Goal: Obtain resource: Download file/media

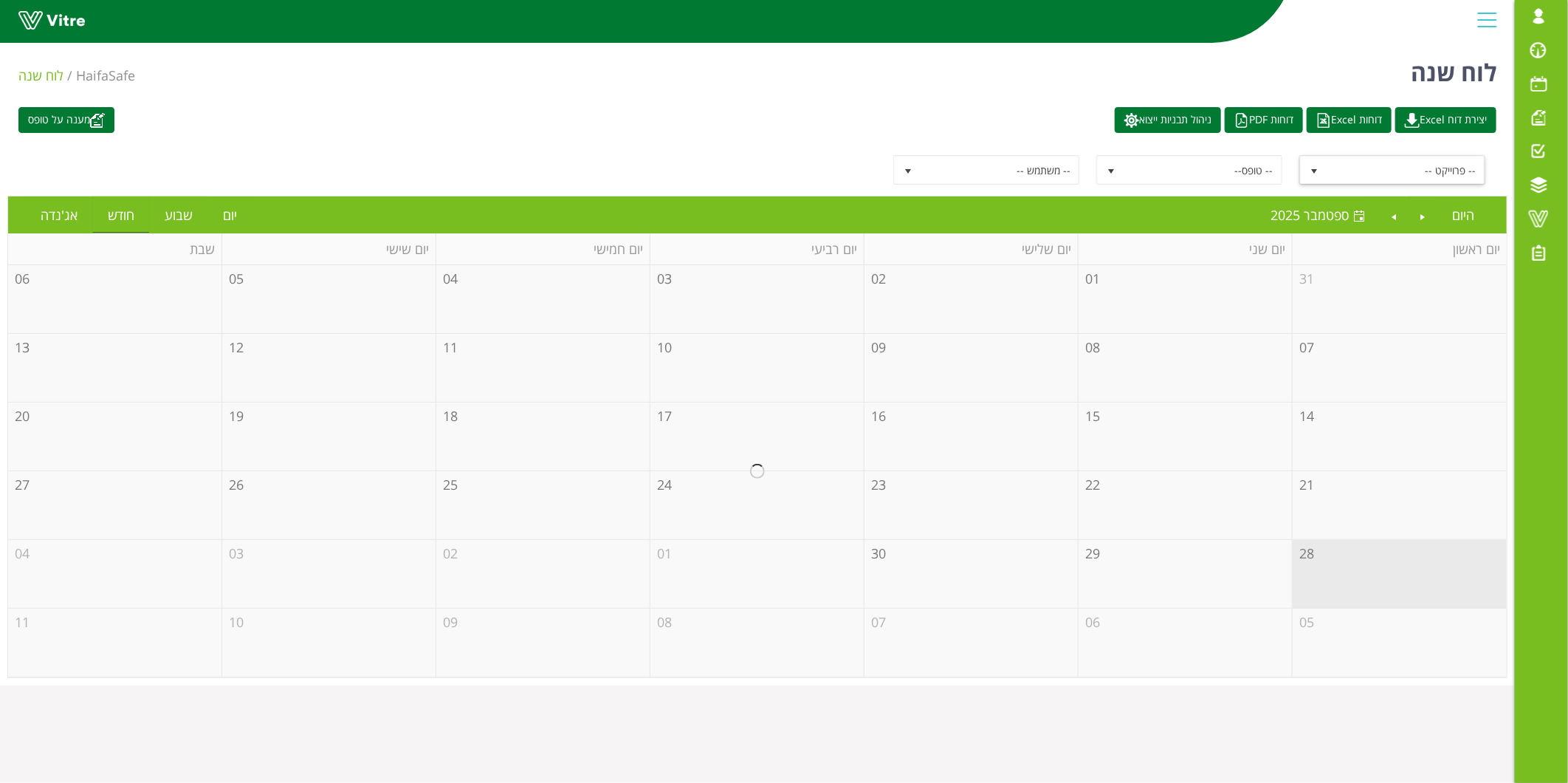
click at [1379, 177] on span "-- פרוייקט --" at bounding box center [1405, 169] width 158 height 27
click at [1364, 174] on span "-- פרוייקט --" at bounding box center [1405, 169] width 158 height 27
click at [1419, 123] on link "יצירת דוח Excel" at bounding box center [1445, 120] width 101 height 26
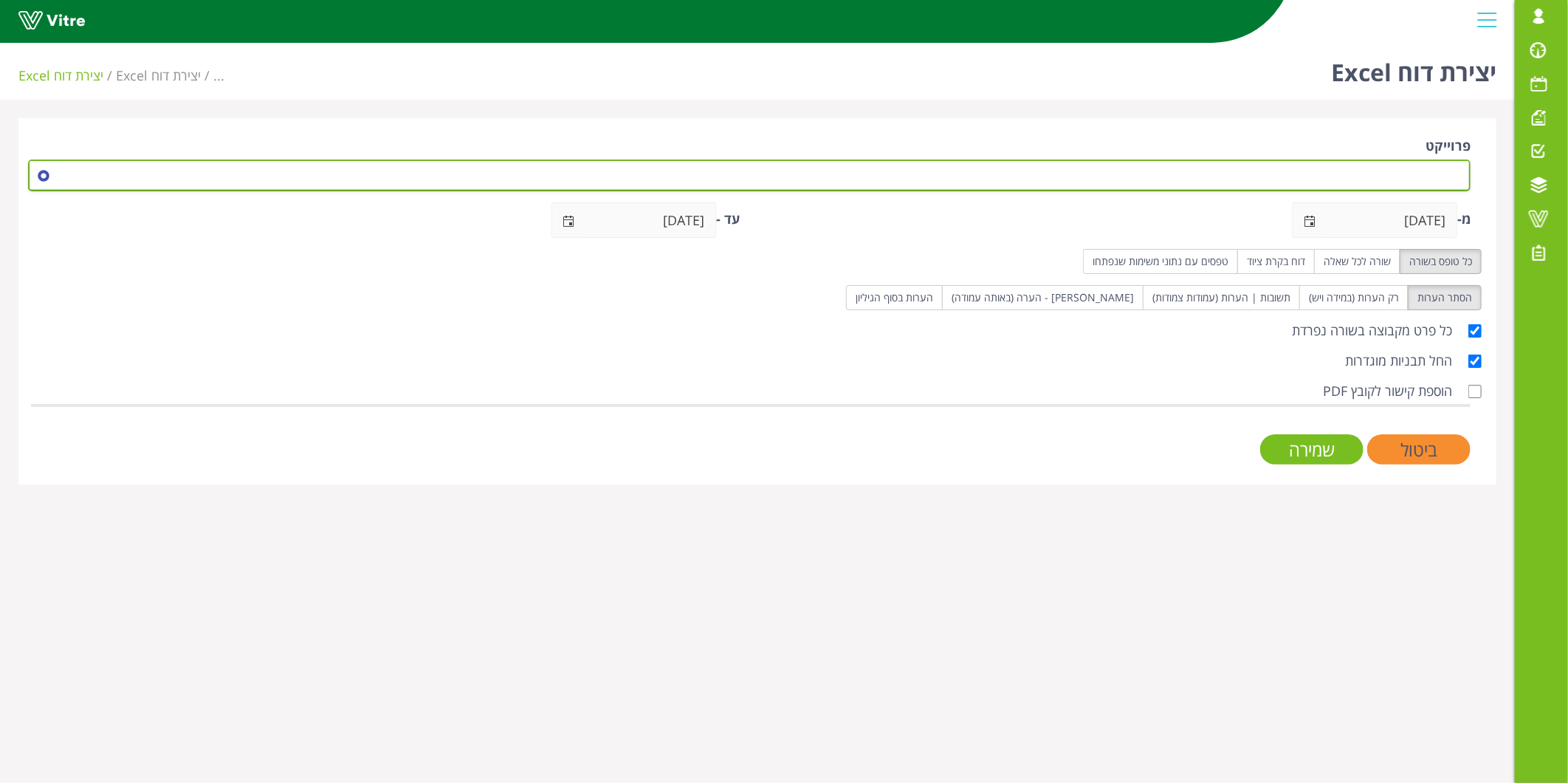
click at [1391, 168] on span at bounding box center [762, 175] width 1413 height 27
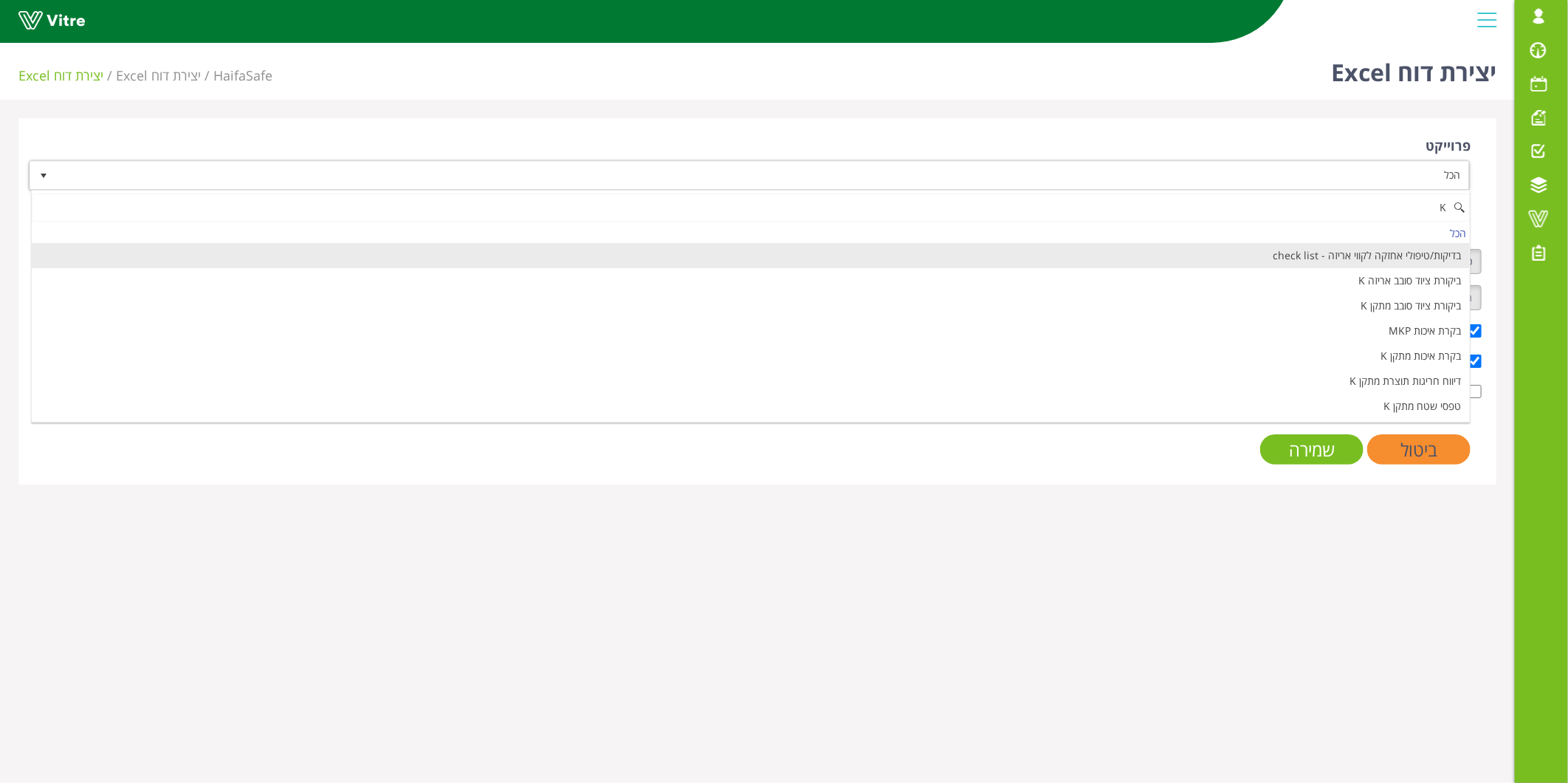
drag, startPoint x: 1376, startPoint y: 200, endPoint x: 1460, endPoint y: 200, distance: 84.0
click at [1460, 200] on input "K" at bounding box center [751, 207] width 1438 height 28
click at [1407, 204] on input "ד" at bounding box center [751, 207] width 1438 height 28
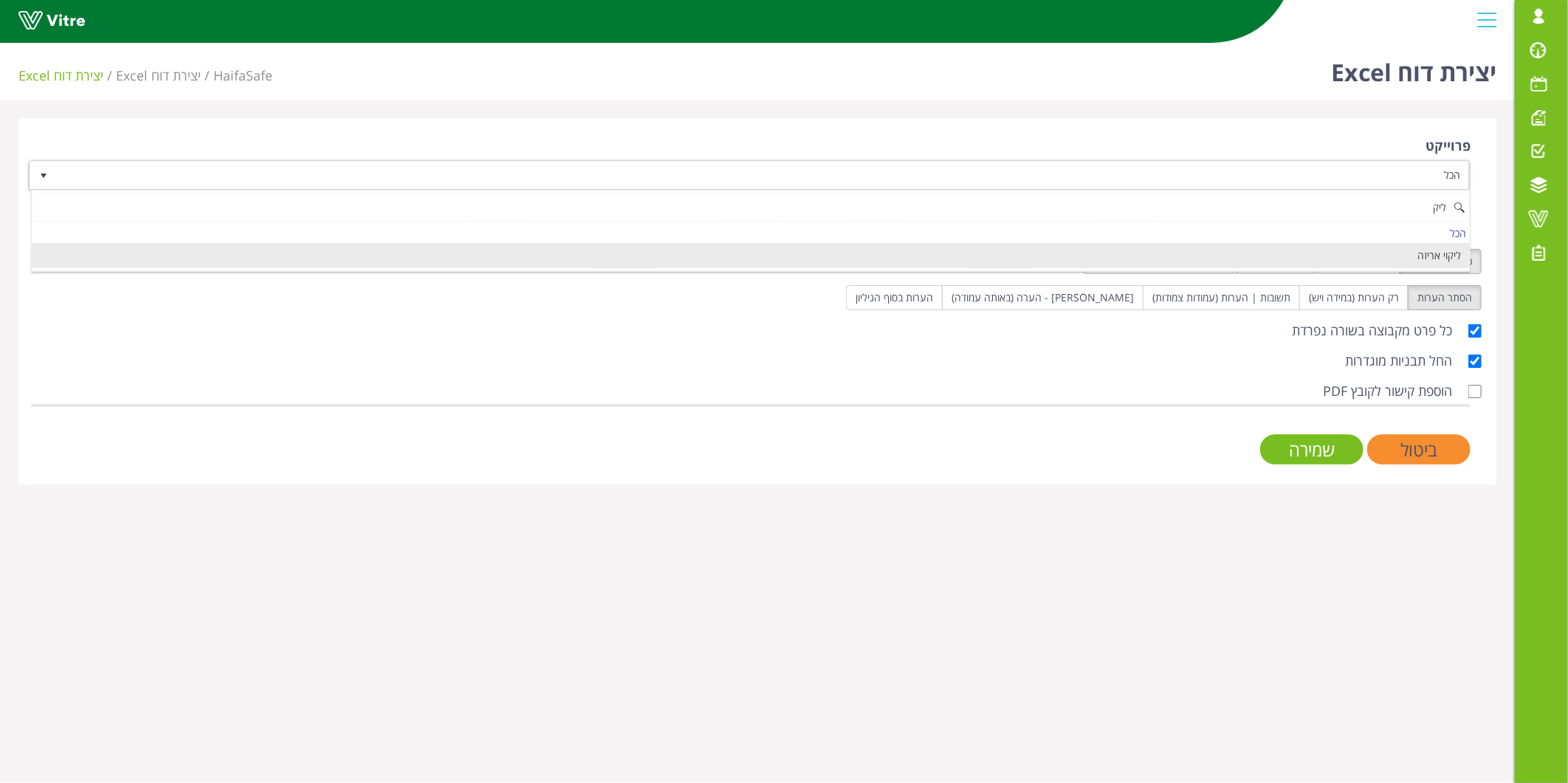
click at [1412, 251] on li "ליקוי אריזה" at bounding box center [751, 255] width 1438 height 26
type input "ליק"
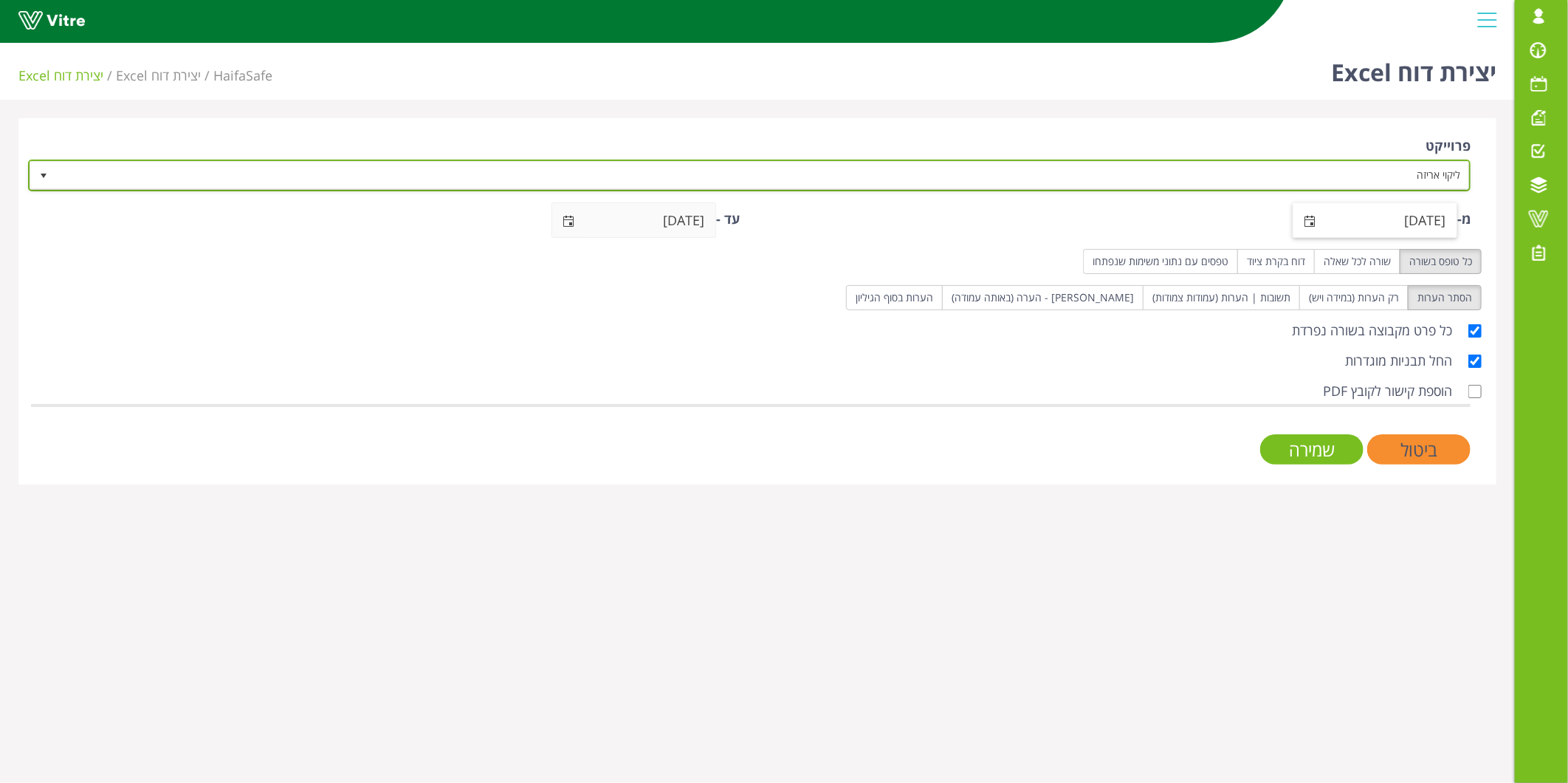
click at [1311, 225] on span "select" at bounding box center [1310, 220] width 34 height 34
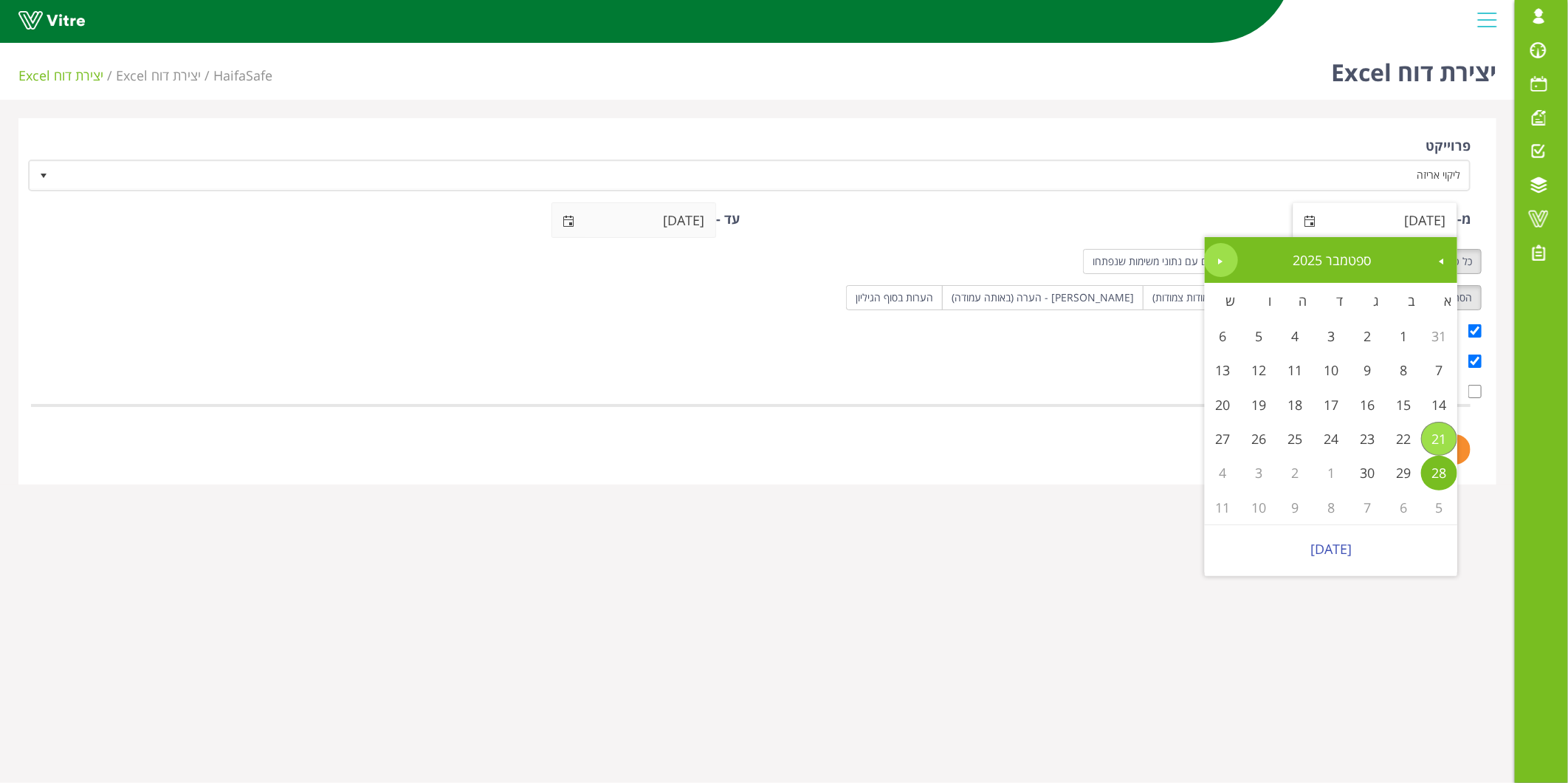
click at [1216, 259] on span "Next" at bounding box center [1221, 261] width 12 height 12
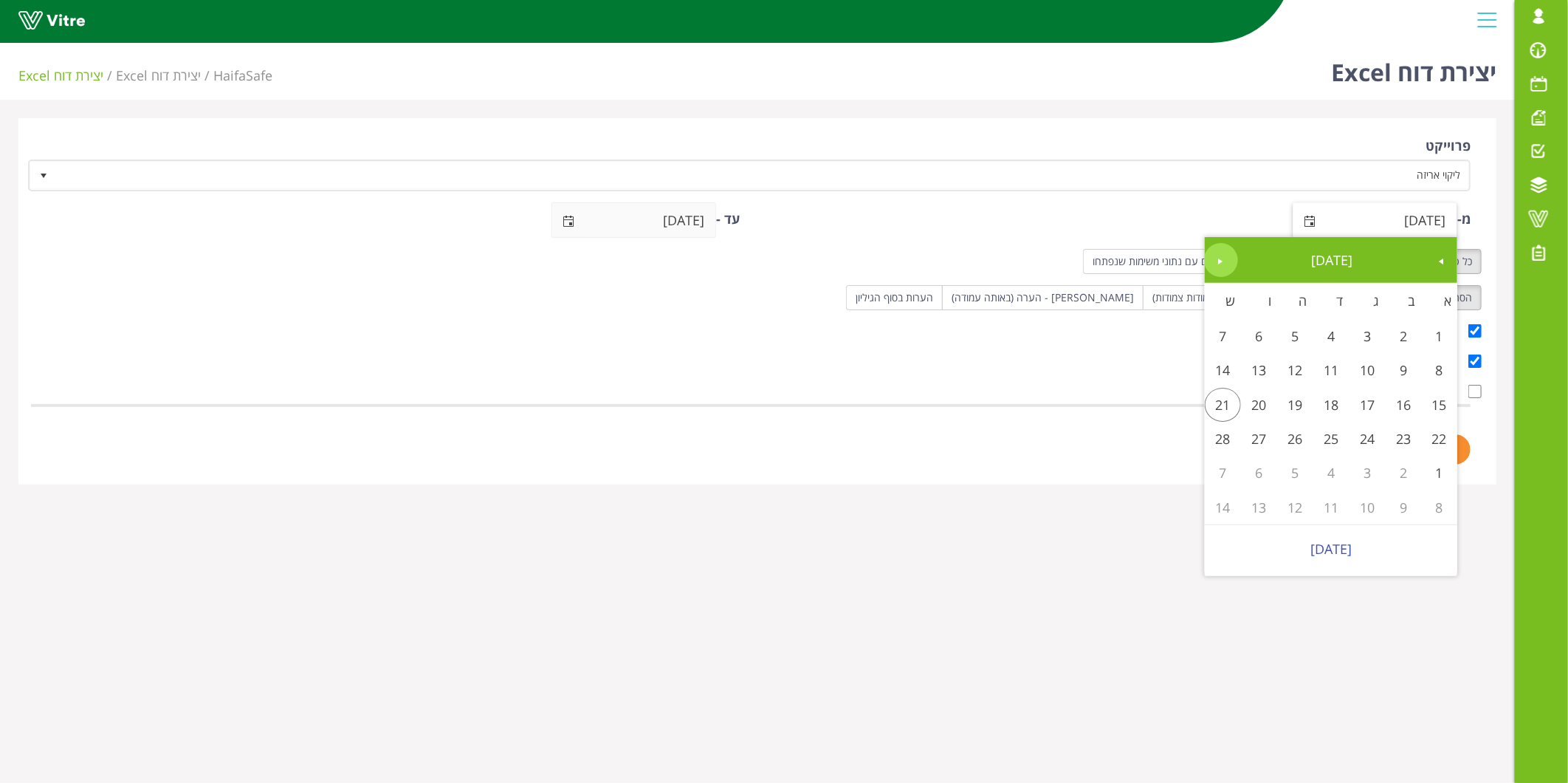
click at [1216, 259] on span "Next" at bounding box center [1221, 261] width 12 height 12
click at [1444, 263] on span "Previous" at bounding box center [1442, 261] width 12 height 12
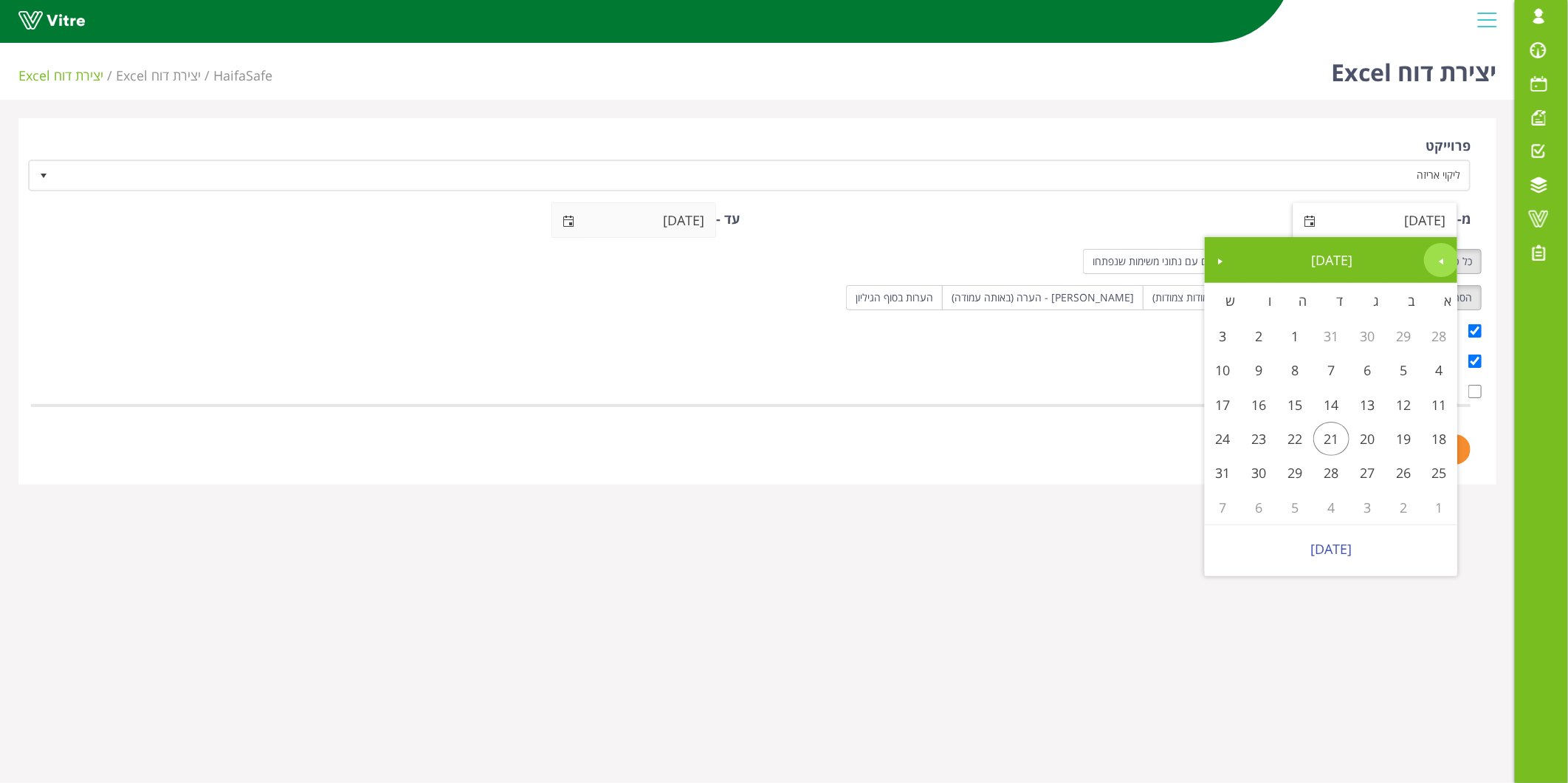
click at [1444, 263] on span "Previous" at bounding box center [1442, 261] width 12 height 12
click at [1442, 261] on span "Previous" at bounding box center [1442, 261] width 12 height 12
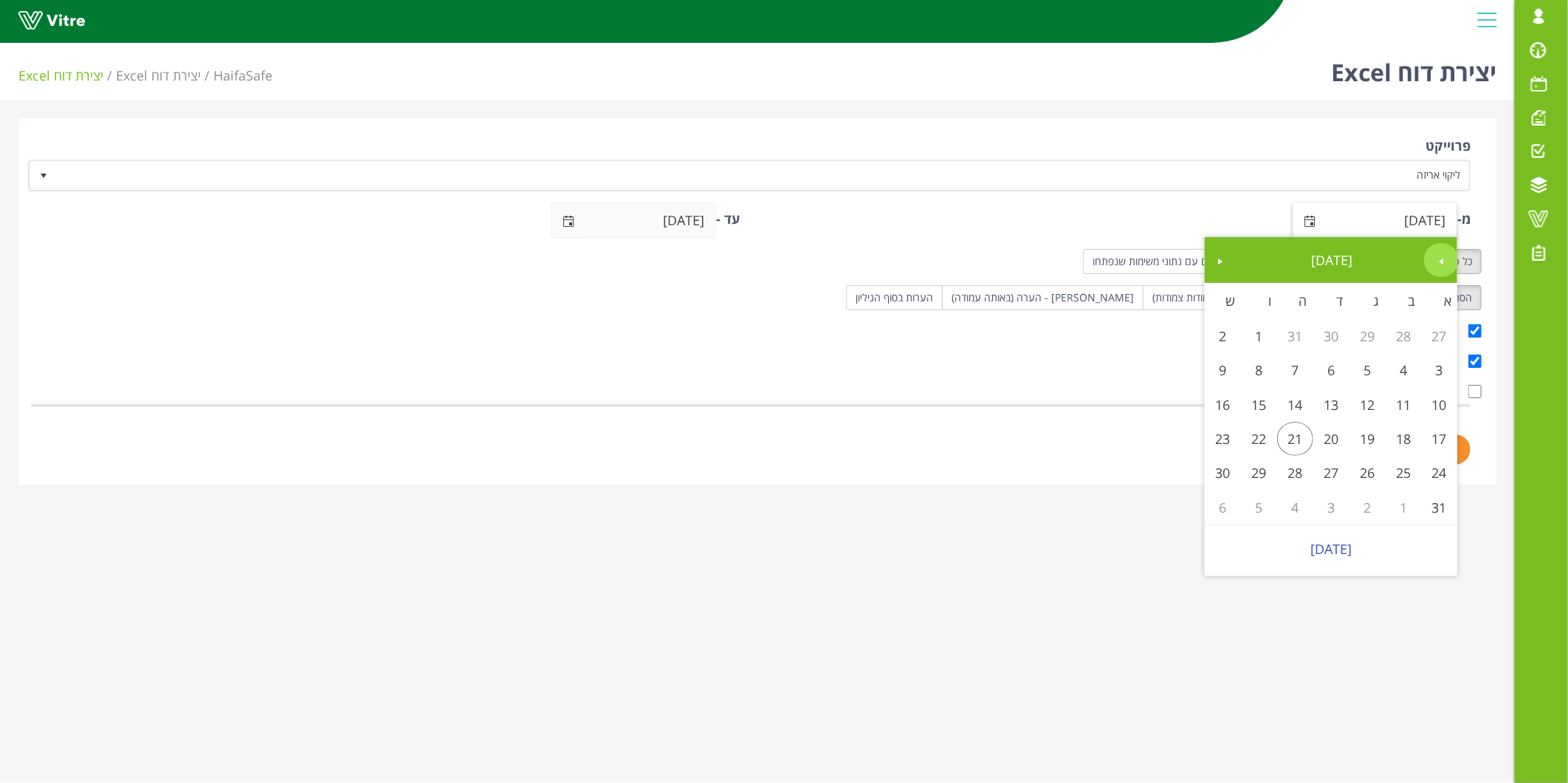
click at [1442, 261] on span "Previous" at bounding box center [1442, 261] width 12 height 12
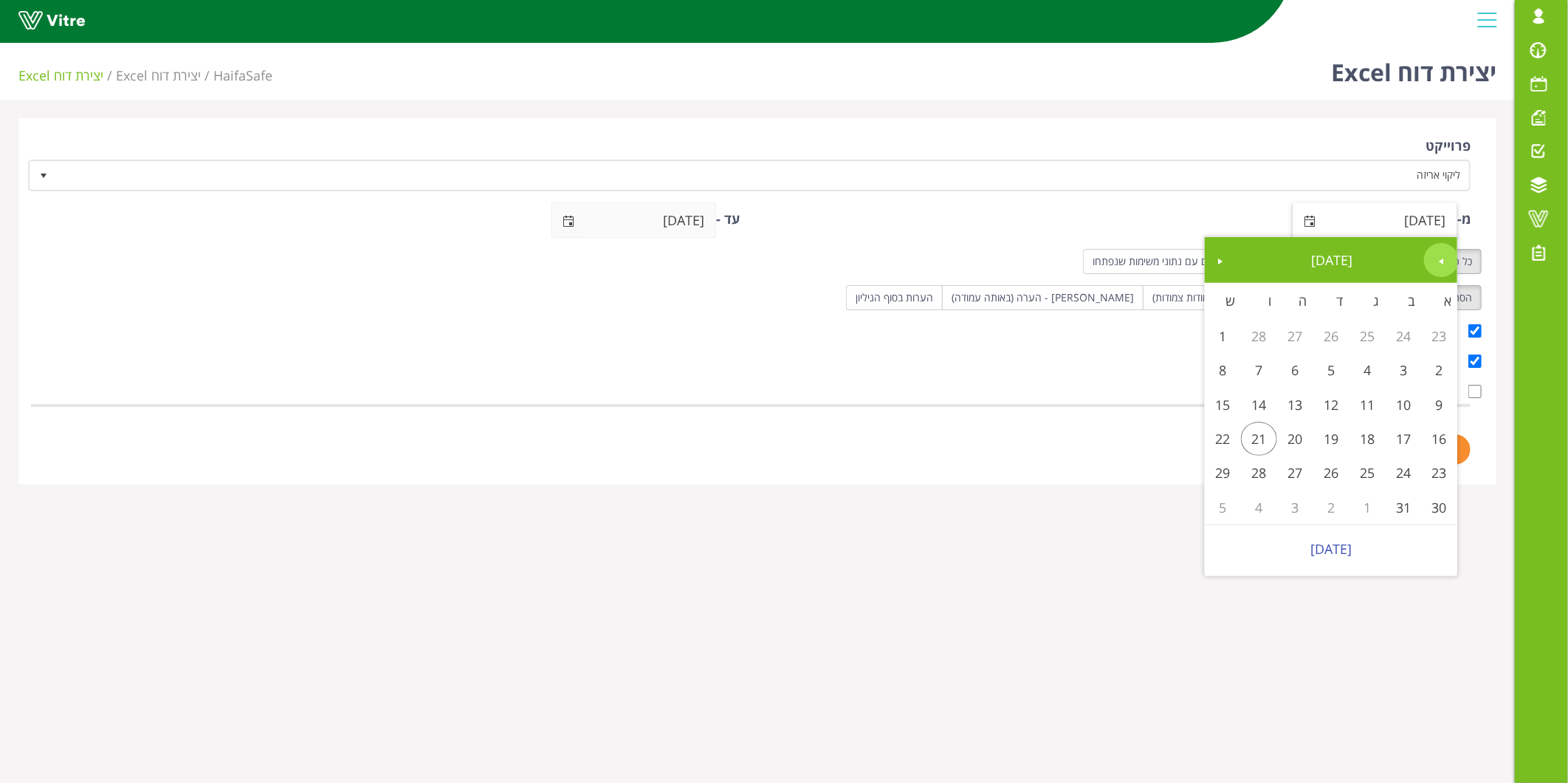
click at [1442, 261] on span "Previous" at bounding box center [1442, 261] width 12 height 12
click at [1327, 332] on link "1" at bounding box center [1331, 336] width 36 height 34
type input "01/01/2025"
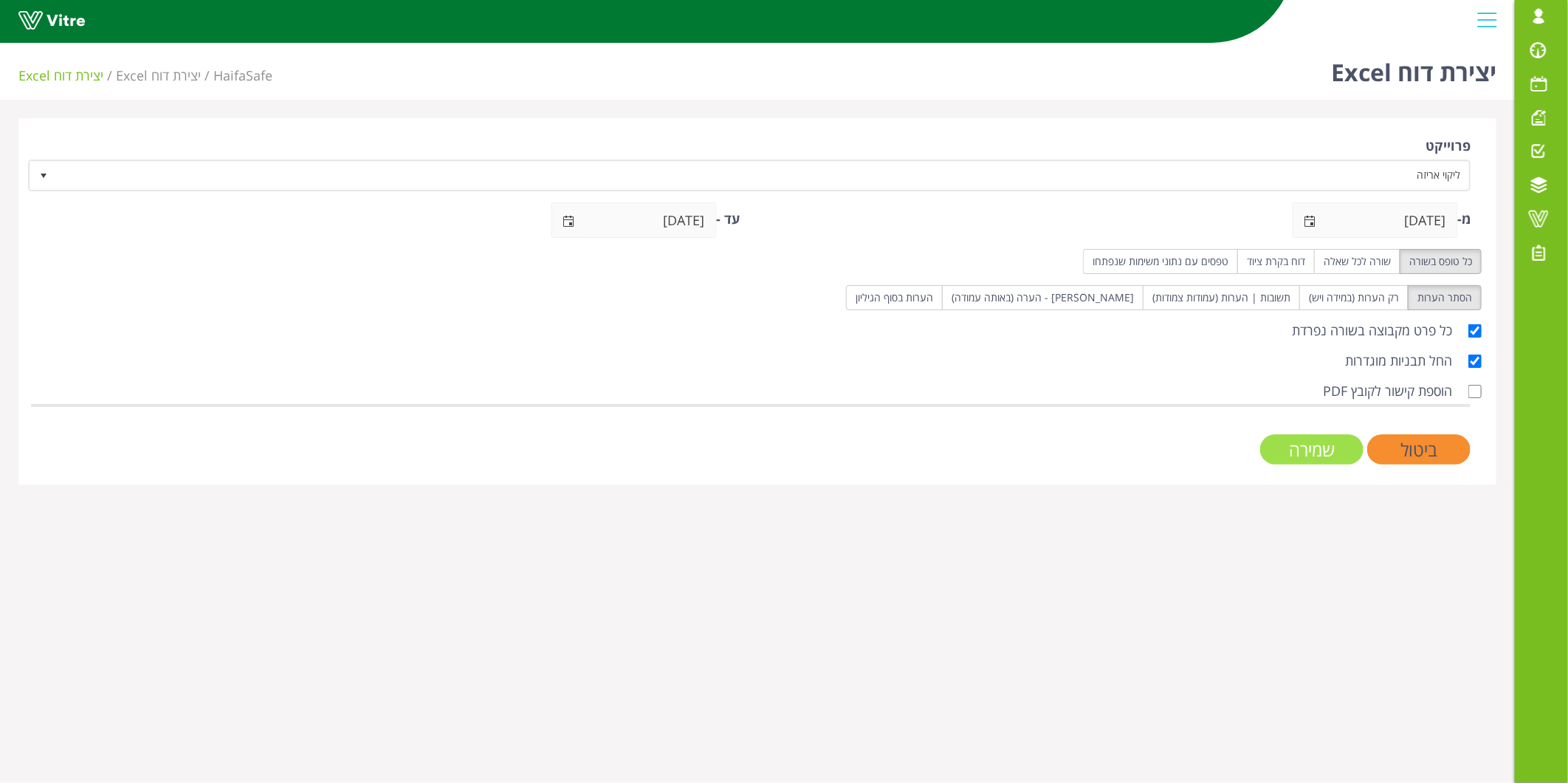
click at [1331, 444] on input "שמירה" at bounding box center [1312, 449] width 103 height 30
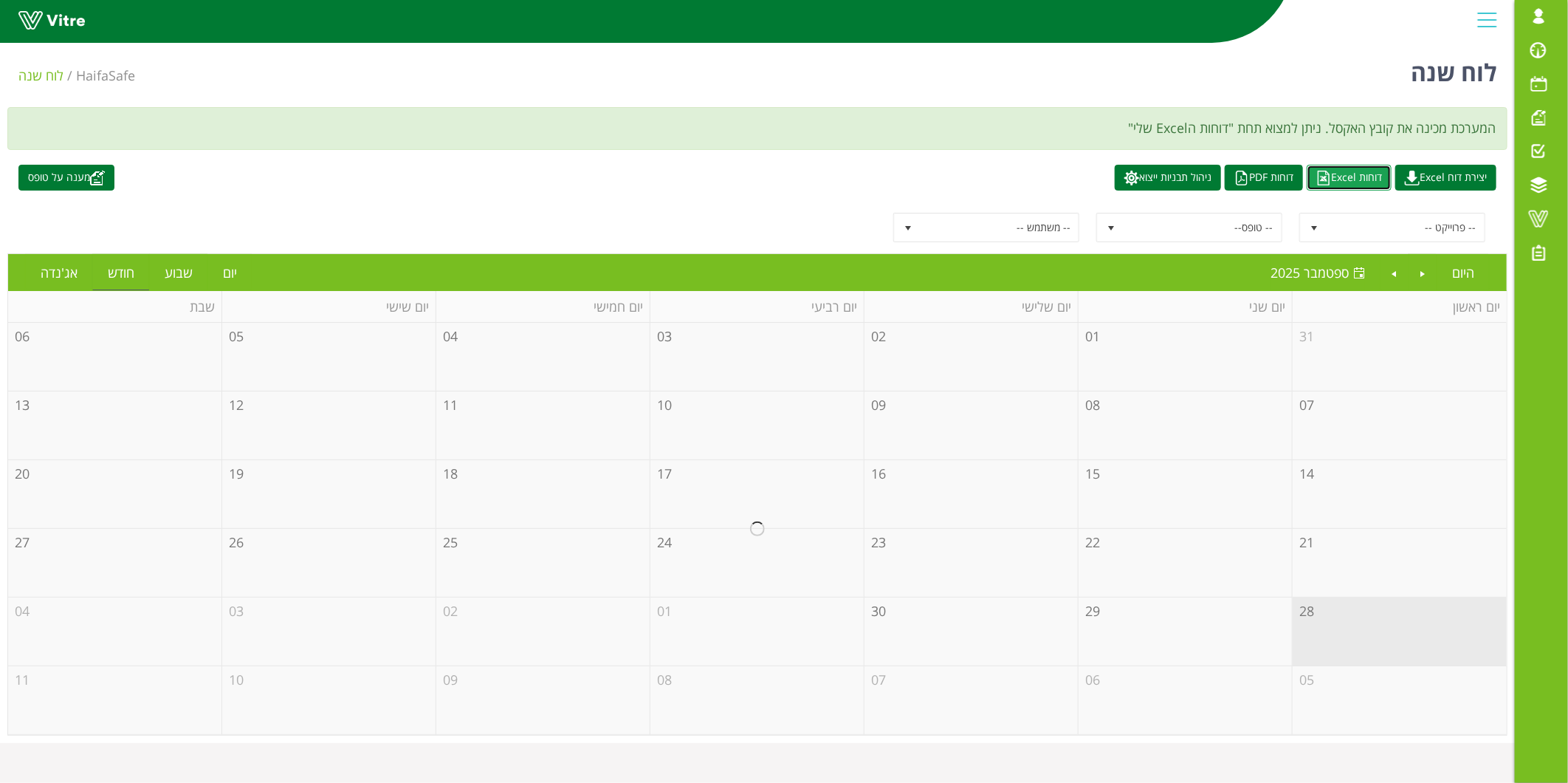
click at [1352, 182] on link "דוחות Excel" at bounding box center [1349, 178] width 84 height 26
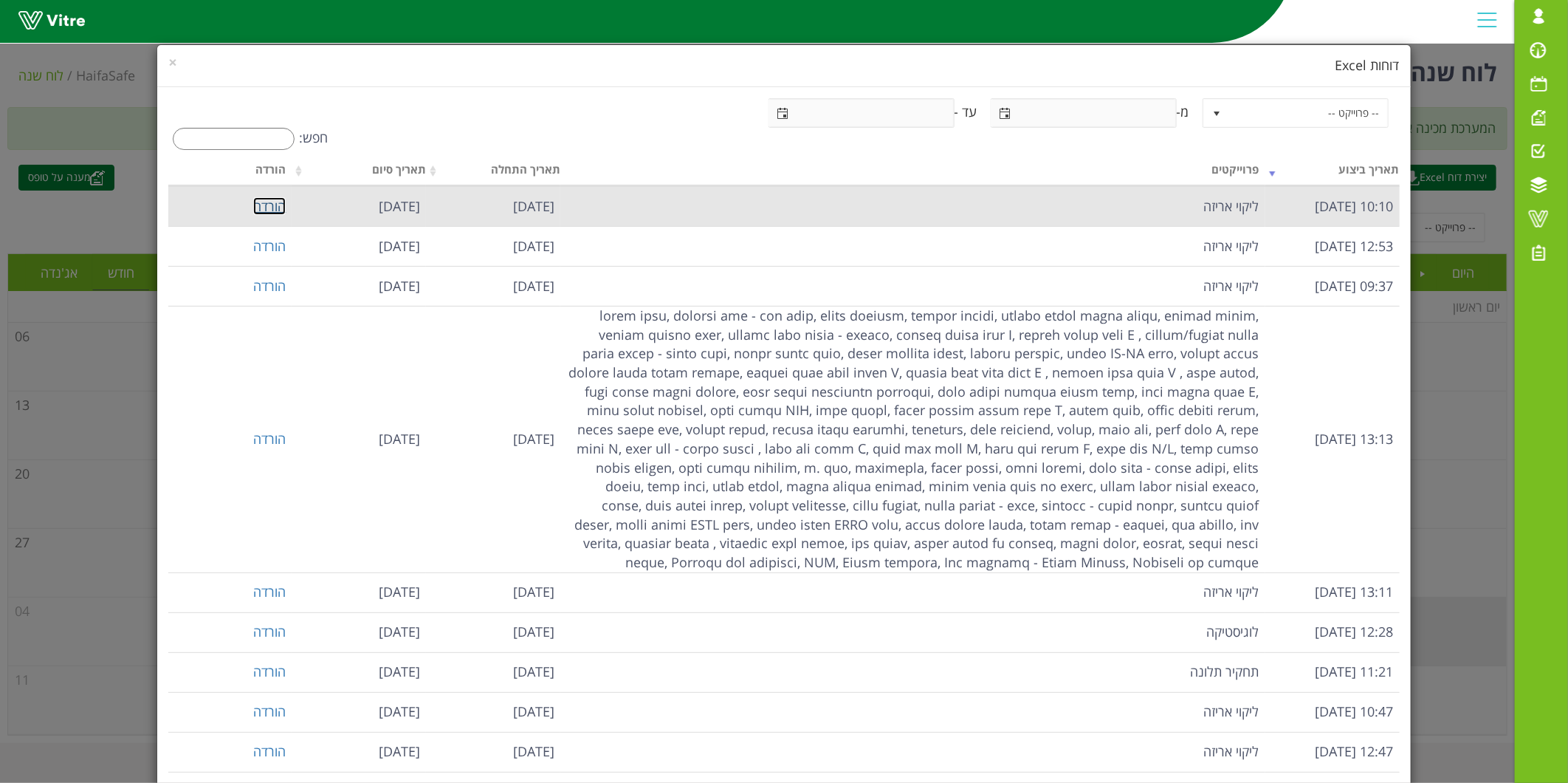
click at [284, 212] on link "הורדה" at bounding box center [269, 206] width 32 height 18
